Goal: Use online tool/utility: Utilize a website feature to perform a specific function

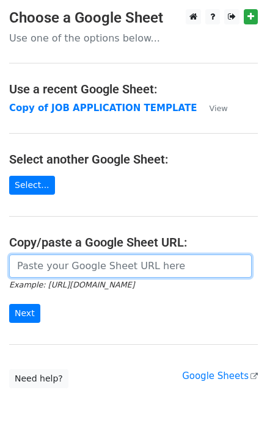
click at [50, 271] on input "url" at bounding box center [130, 266] width 242 height 23
click at [73, 262] on input "url" at bounding box center [130, 266] width 242 height 23
paste input "https://docs.google.com/spreadsheets/d/10ChpzUYxKOE8jVvlyNJ3HrL70kzaoSW43Of00LY…"
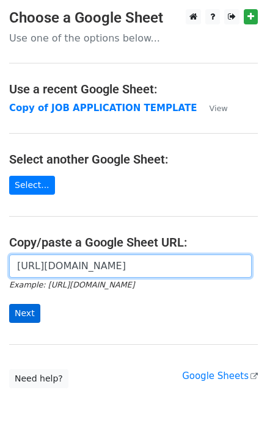
type input "https://docs.google.com/spreadsheets/d/10ChpzUYxKOE8jVvlyNJ3HrL70kzaoSW43Of00LY…"
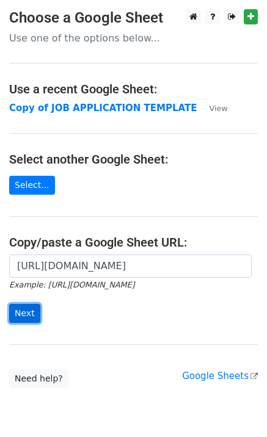
scroll to position [0, 0]
click at [26, 313] on input "Next" at bounding box center [24, 313] width 31 height 19
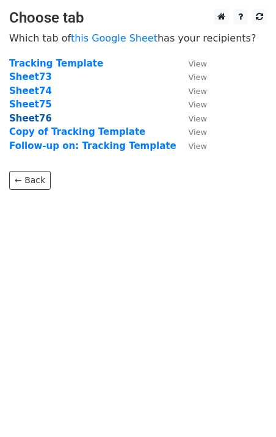
click at [27, 113] on strong "Sheet76" at bounding box center [30, 118] width 43 height 11
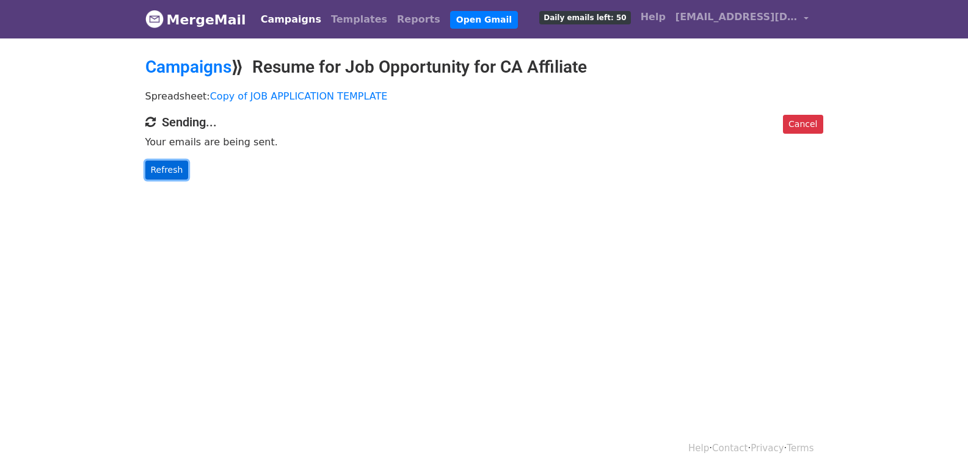
click at [159, 171] on link "Refresh" at bounding box center [166, 170] width 43 height 19
